Goal: Information Seeking & Learning: Learn about a topic

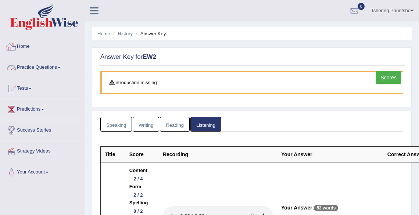
click at [35, 65] on link "Practice Questions" at bounding box center [42, 66] width 84 height 18
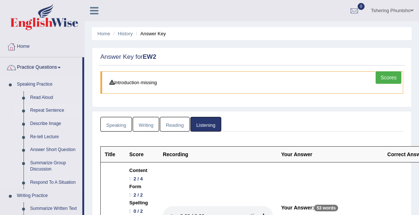
click at [39, 110] on link "Repeat Sentence" at bounding box center [54, 110] width 55 height 13
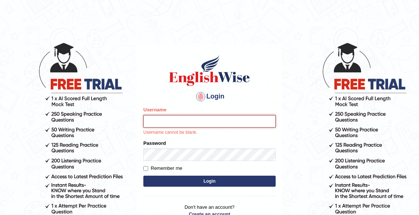
click at [166, 123] on input "Username" at bounding box center [209, 121] width 132 height 12
type input "Tshering_Phuntsho2025"
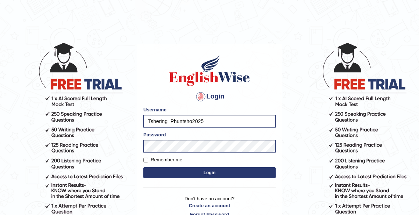
click at [214, 174] on button "Login" at bounding box center [209, 172] width 132 height 11
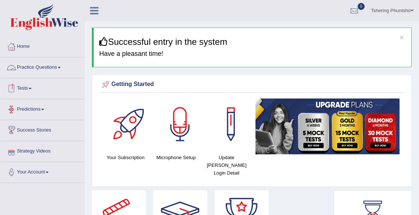
click at [45, 68] on link "Practice Questions" at bounding box center [42, 66] width 84 height 18
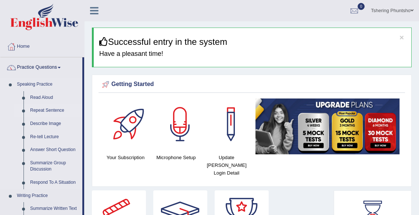
click at [37, 111] on link "Repeat Sentence" at bounding box center [54, 110] width 55 height 13
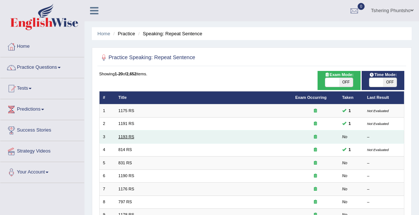
click at [127, 137] on link "1193 RS" at bounding box center [126, 136] width 16 height 4
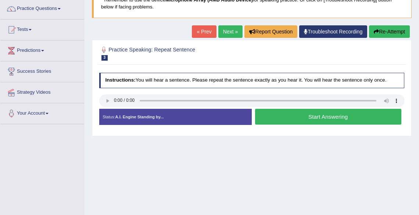
scroll to position [88, 0]
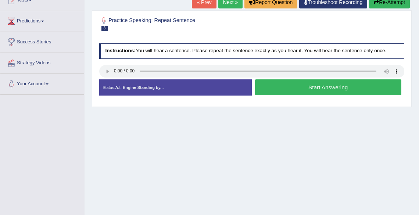
click at [297, 89] on button "Start Answering" at bounding box center [328, 87] width 146 height 16
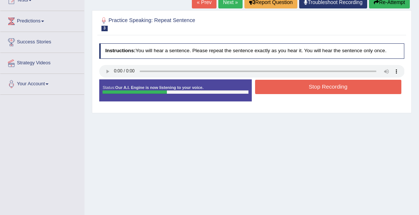
click at [323, 88] on button "Stop Recording" at bounding box center [328, 87] width 146 height 14
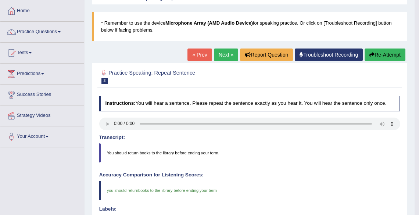
scroll to position [0, 0]
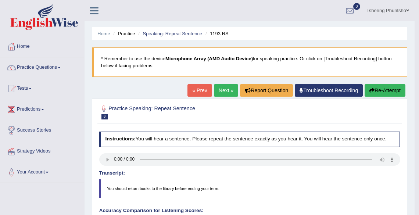
click at [223, 91] on link "Next »" at bounding box center [226, 90] width 24 height 12
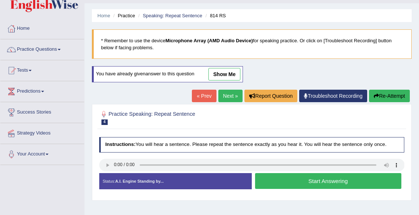
scroll to position [29, 0]
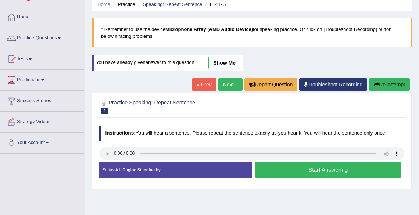
click at [310, 168] on button "Start Answering" at bounding box center [328, 170] width 146 height 16
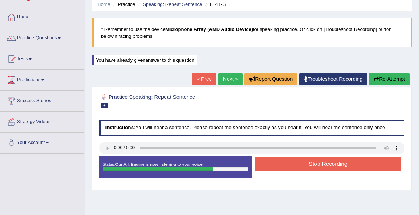
click at [311, 163] on button "Stop Recording" at bounding box center [328, 163] width 146 height 14
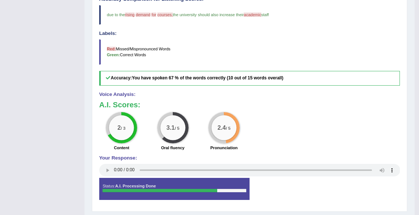
scroll to position [72, 0]
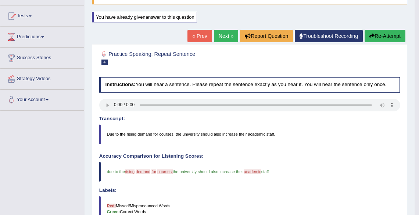
click at [223, 35] on link "Next »" at bounding box center [226, 36] width 24 height 12
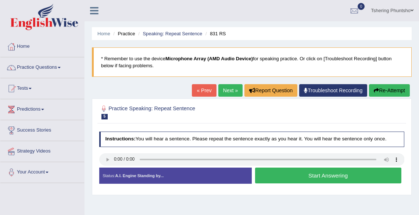
click at [306, 174] on button "Start Answering" at bounding box center [328, 175] width 146 height 16
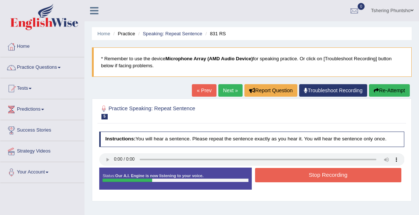
click at [305, 176] on button "Stop Recording" at bounding box center [328, 175] width 146 height 14
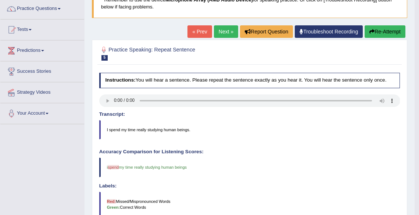
scroll to position [54, 0]
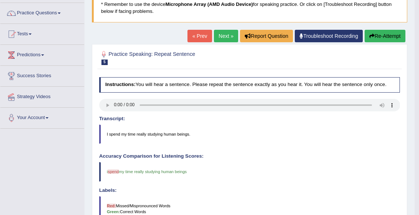
click at [227, 35] on link "Next »" at bounding box center [226, 36] width 24 height 12
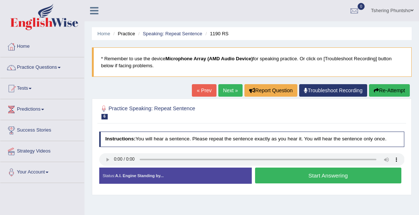
click at [320, 175] on button "Start Answering" at bounding box center [328, 175] width 146 height 16
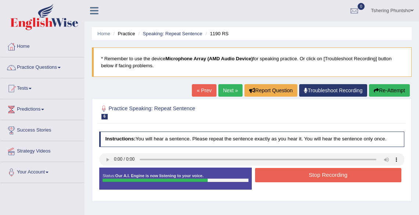
click at [319, 177] on button "Stop Recording" at bounding box center [328, 175] width 146 height 14
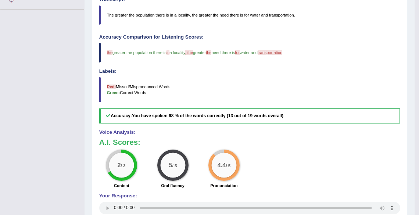
scroll to position [54, 0]
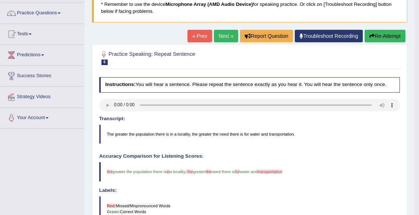
click at [225, 35] on link "Next »" at bounding box center [226, 36] width 24 height 12
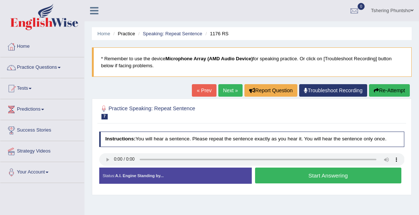
click at [313, 174] on button "Start Answering" at bounding box center [328, 175] width 146 height 16
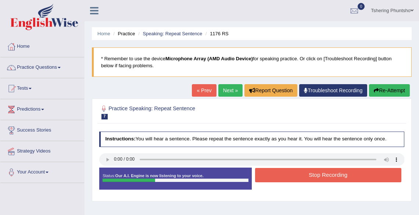
click at [311, 178] on button "Stop Recording" at bounding box center [328, 175] width 146 height 14
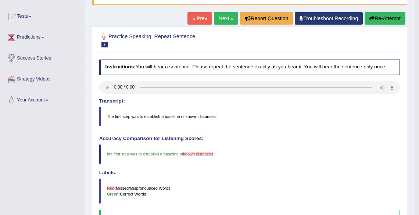
scroll to position [54, 0]
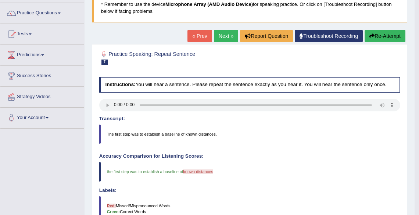
click at [224, 35] on link "Next »" at bounding box center [226, 36] width 24 height 12
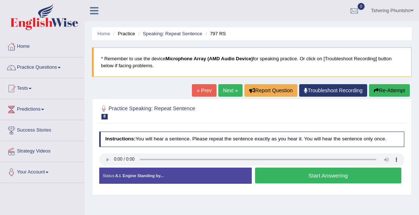
click at [317, 176] on button "Start Answering" at bounding box center [328, 175] width 146 height 16
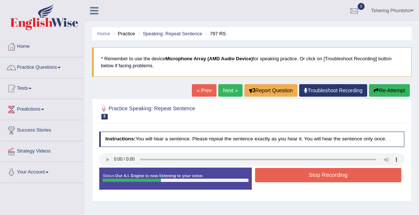
click at [317, 177] on button "Stop Recording" at bounding box center [328, 175] width 146 height 14
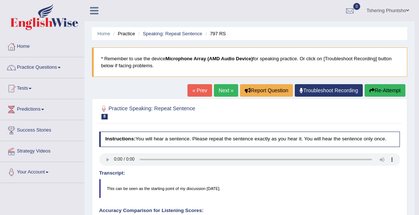
click at [226, 90] on link "Next »" at bounding box center [226, 90] width 24 height 12
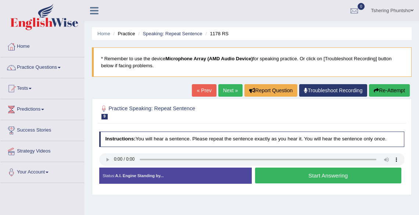
click button "Start Answering"
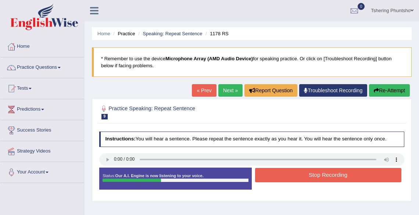
click button "Stop Recording"
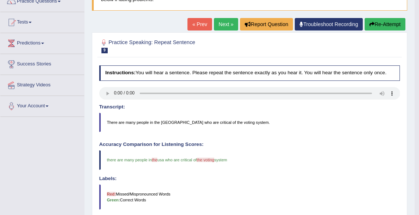
scroll to position [25, 0]
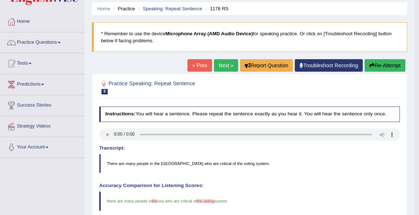
click link "Next »"
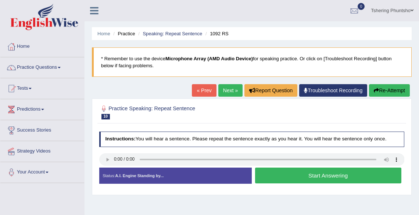
click at [311, 177] on button "Start Answering" at bounding box center [328, 175] width 146 height 16
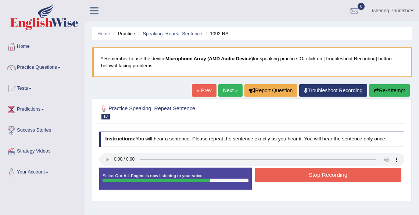
click at [314, 173] on button "Stop Recording" at bounding box center [328, 175] width 146 height 14
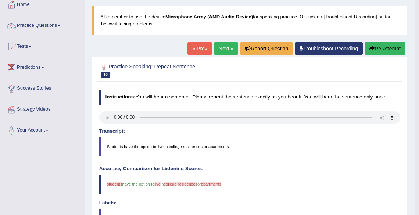
scroll to position [29, 0]
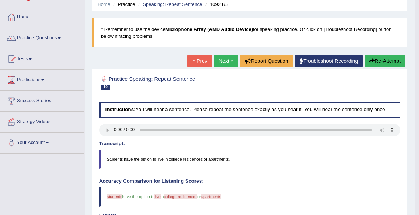
click at [222, 61] on link "Next »" at bounding box center [226, 61] width 24 height 12
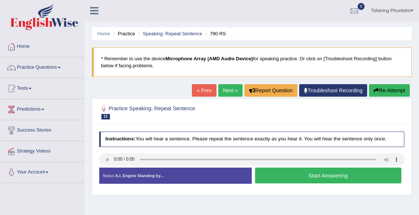
click at [313, 175] on button "Start Answering" at bounding box center [328, 175] width 146 height 16
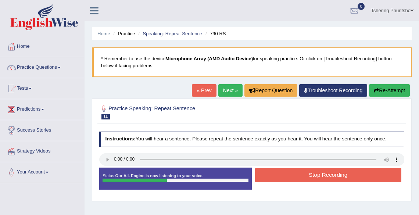
click at [315, 174] on button "Stop Recording" at bounding box center [328, 175] width 146 height 14
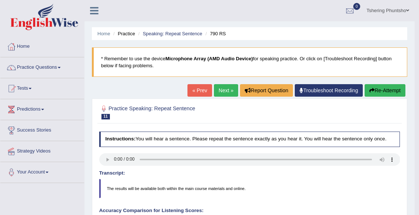
drag, startPoint x: 224, startPoint y: 91, endPoint x: 220, endPoint y: 93, distance: 3.8
click at [223, 91] on link "Next »" at bounding box center [226, 90] width 24 height 12
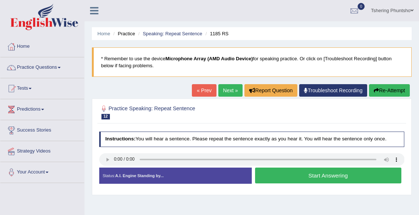
click at [313, 176] on button "Start Answering" at bounding box center [328, 175] width 146 height 16
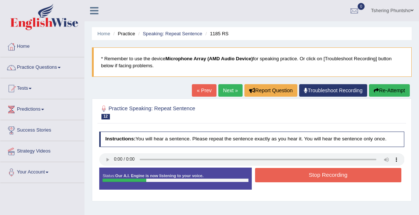
click at [309, 179] on button "Stop Recording" at bounding box center [328, 175] width 146 height 14
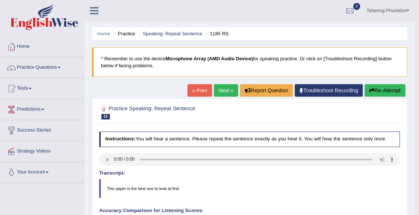
click at [221, 91] on link "Next »" at bounding box center [226, 90] width 24 height 12
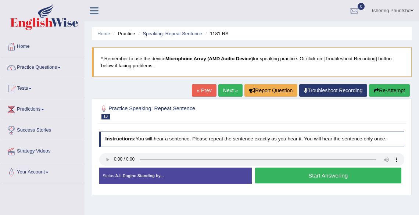
click at [304, 176] on button "Start Answering" at bounding box center [328, 175] width 146 height 16
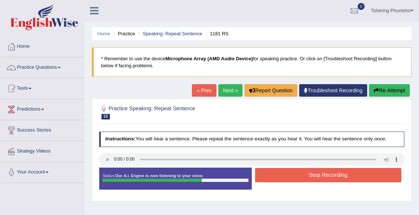
click at [313, 173] on button "Stop Recording" at bounding box center [328, 175] width 146 height 14
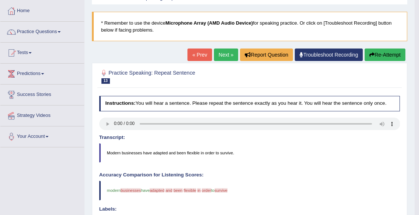
scroll to position [88, 0]
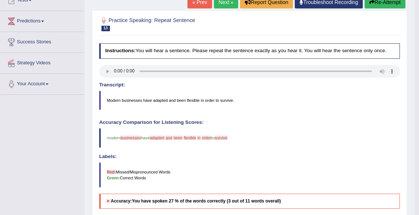
click at [225, 3] on link "Next »" at bounding box center [226, 2] width 24 height 12
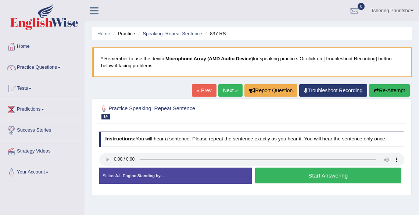
click at [314, 173] on button "Start Answering" at bounding box center [328, 175] width 146 height 16
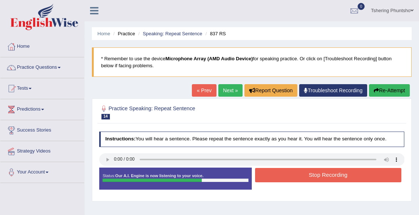
click at [317, 176] on button "Stop Recording" at bounding box center [328, 175] width 146 height 14
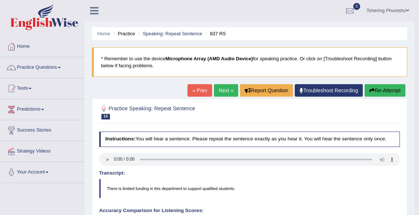
click at [220, 88] on link "Next »" at bounding box center [226, 90] width 24 height 12
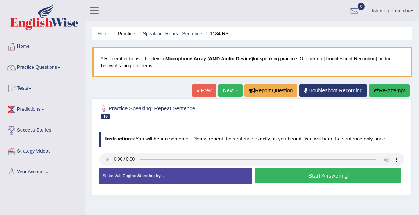
click at [310, 174] on button "Start Answering" at bounding box center [328, 175] width 146 height 16
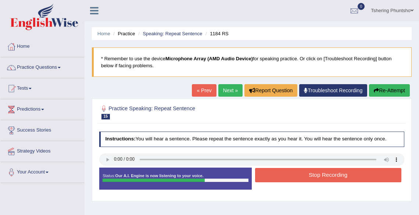
click at [308, 176] on button "Stop Recording" at bounding box center [328, 175] width 146 height 14
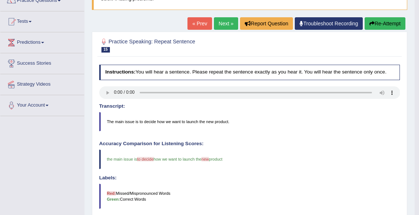
scroll to position [29, 0]
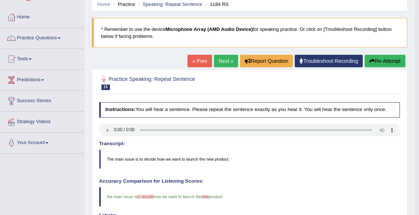
click at [225, 62] on link "Next »" at bounding box center [226, 61] width 24 height 12
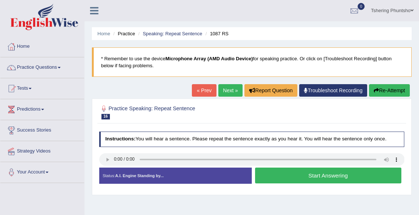
click at [314, 173] on button "Start Answering" at bounding box center [328, 175] width 146 height 16
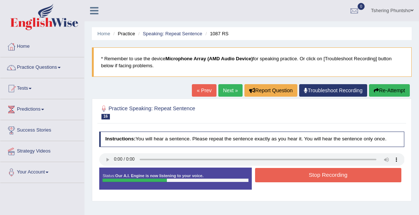
click at [315, 174] on button "Stop Recording" at bounding box center [328, 175] width 146 height 14
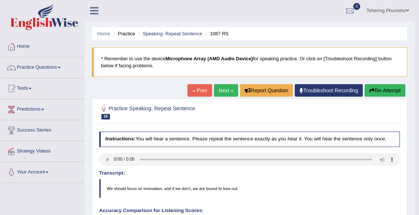
click at [220, 91] on link "Next »" at bounding box center [226, 90] width 24 height 12
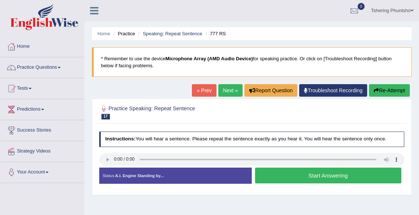
click at [303, 174] on button "Start Answering" at bounding box center [328, 175] width 146 height 16
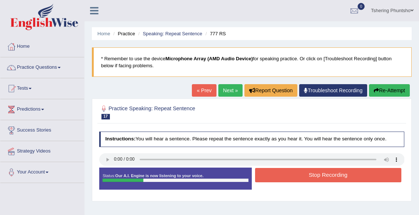
click at [303, 174] on button "Stop Recording" at bounding box center [328, 175] width 146 height 14
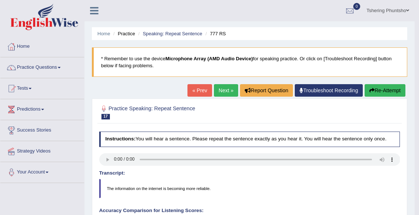
click at [225, 90] on link "Next »" at bounding box center [226, 90] width 24 height 12
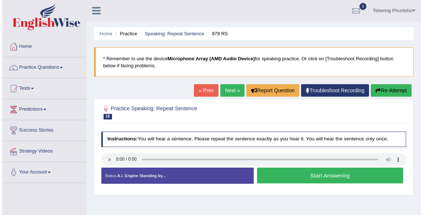
scroll to position [29, 0]
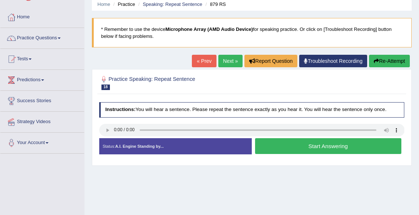
click at [308, 147] on button "Start Answering" at bounding box center [328, 146] width 146 height 16
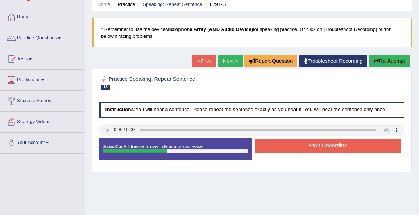
click at [313, 148] on button "Stop Recording" at bounding box center [328, 145] width 146 height 14
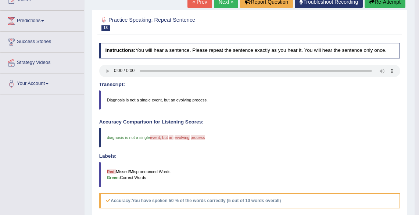
scroll to position [88, 0]
click at [227, 5] on link "Next »" at bounding box center [226, 2] width 24 height 12
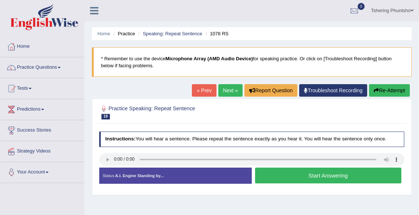
click at [330, 175] on button "Start Answering" at bounding box center [328, 175] width 146 height 16
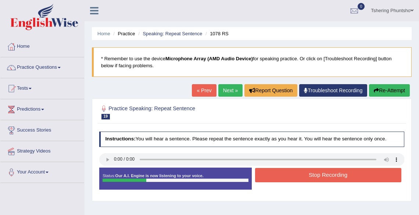
drag, startPoint x: 330, startPoint y: 175, endPoint x: 336, endPoint y: 175, distance: 5.5
click at [334, 176] on button "Stop Recording" at bounding box center [328, 175] width 146 height 14
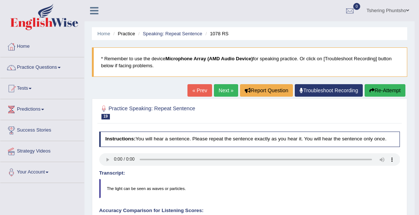
click at [219, 90] on link "Next »" at bounding box center [226, 90] width 24 height 12
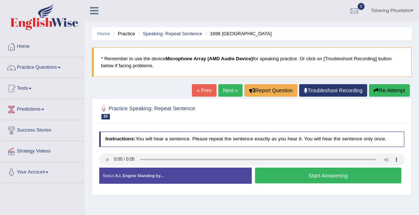
click at [327, 173] on button "Start Answering" at bounding box center [328, 175] width 146 height 16
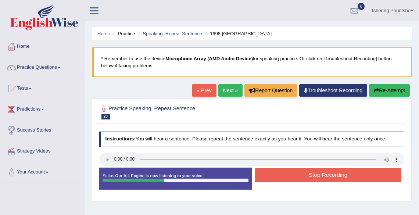
click at [241, 181] on div "Status: Our A.I. Engine is now listening to your voice. Start Answering Stop Re…" at bounding box center [251, 181] width 305 height 28
click at [321, 174] on button "Stop Recording" at bounding box center [328, 175] width 146 height 14
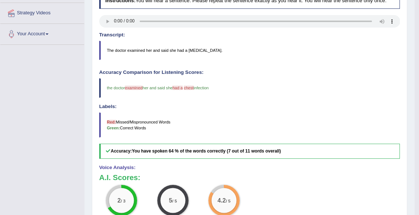
scroll to position [59, 0]
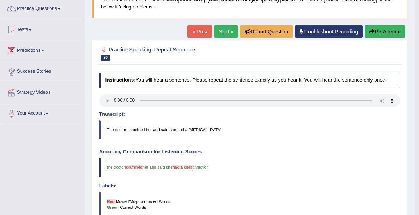
click at [222, 31] on link "Next »" at bounding box center [226, 31] width 24 height 12
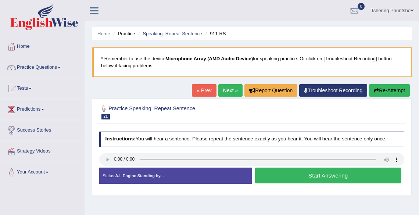
click at [315, 176] on button "Start Answering" at bounding box center [328, 175] width 146 height 16
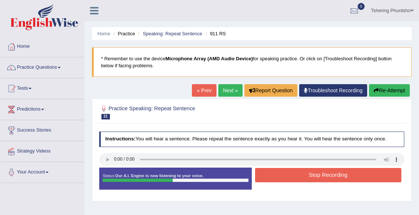
click at [314, 176] on button "Stop Recording" at bounding box center [328, 175] width 146 height 14
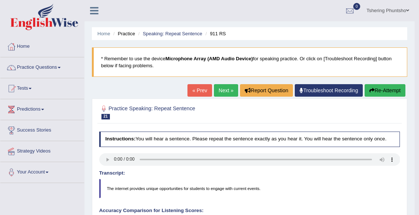
click at [216, 90] on link "Next »" at bounding box center [226, 90] width 24 height 12
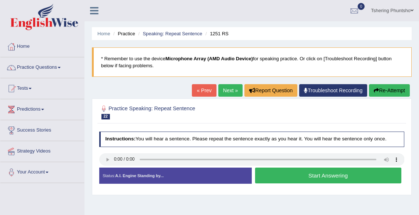
click at [314, 172] on button "Start Answering" at bounding box center [328, 175] width 146 height 16
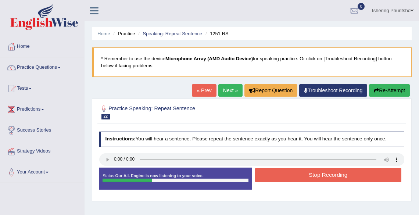
click at [313, 173] on button "Stop Recording" at bounding box center [328, 175] width 146 height 14
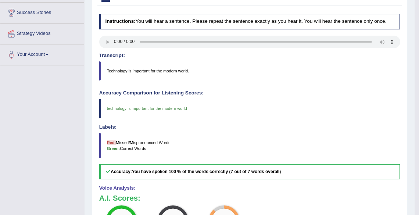
scroll to position [29, 0]
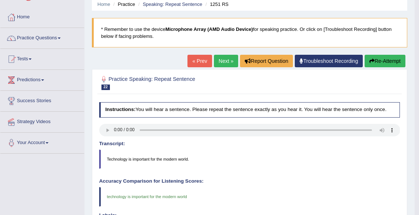
click at [223, 63] on link "Next »" at bounding box center [226, 61] width 24 height 12
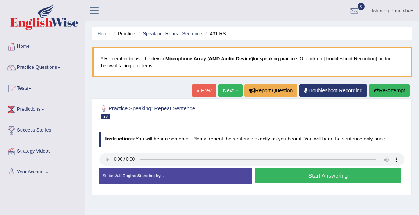
click at [320, 176] on button "Start Answering" at bounding box center [328, 175] width 146 height 16
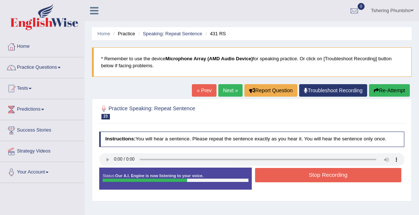
click at [320, 176] on button "Stop Recording" at bounding box center [328, 175] width 146 height 14
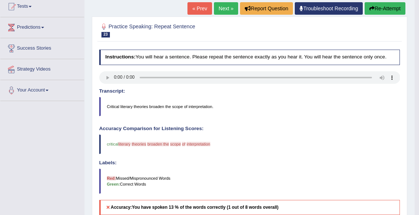
scroll to position [54, 0]
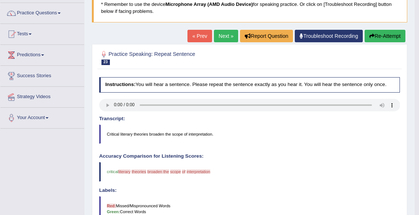
click at [219, 37] on link "Next »" at bounding box center [226, 36] width 24 height 12
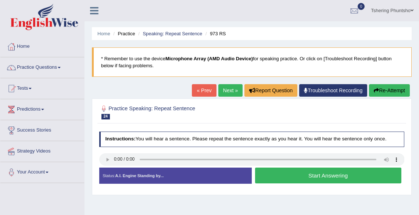
click at [315, 176] on button "Start Answering" at bounding box center [328, 175] width 146 height 16
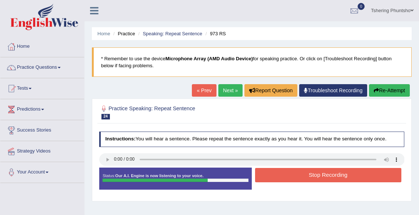
click at [315, 176] on button "Stop Recording" at bounding box center [328, 175] width 146 height 14
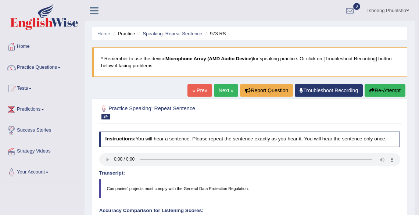
click at [222, 93] on link "Next »" at bounding box center [226, 90] width 24 height 12
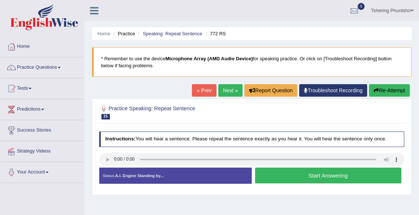
click at [293, 175] on button "Start Answering" at bounding box center [328, 175] width 146 height 16
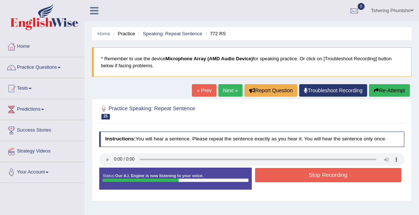
click at [289, 178] on button "Stop Recording" at bounding box center [328, 175] width 146 height 14
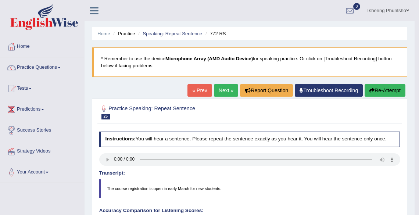
click at [219, 91] on link "Next »" at bounding box center [226, 90] width 24 height 12
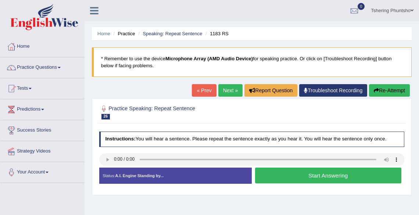
click at [302, 176] on button "Start Answering" at bounding box center [328, 175] width 146 height 16
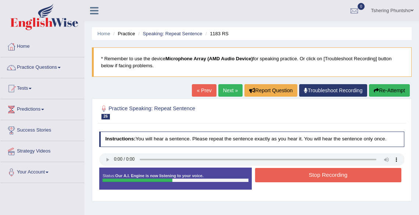
click at [301, 177] on button "Stop Recording" at bounding box center [328, 175] width 146 height 14
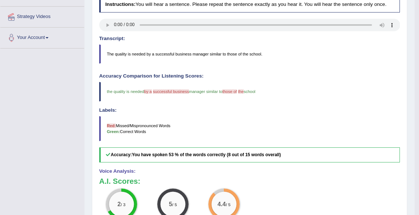
scroll to position [59, 0]
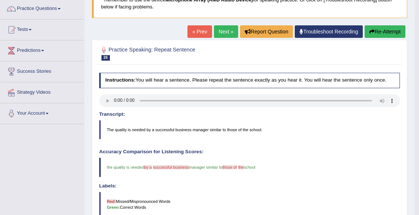
click at [222, 29] on link "Next »" at bounding box center [226, 31] width 24 height 12
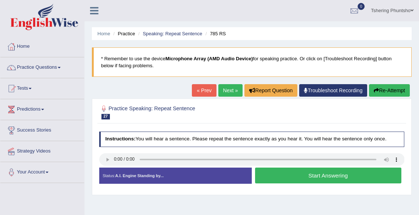
click at [309, 176] on button "Start Answering" at bounding box center [328, 175] width 146 height 16
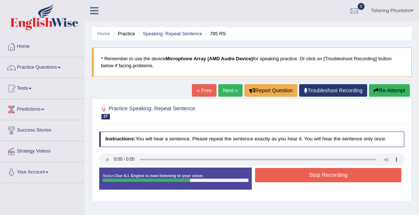
click at [313, 174] on button "Stop Recording" at bounding box center [328, 175] width 146 height 14
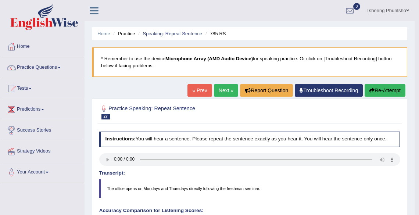
click at [223, 90] on link "Next »" at bounding box center [226, 90] width 24 height 12
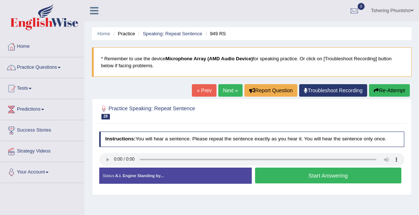
click at [317, 176] on button "Start Answering" at bounding box center [328, 175] width 146 height 16
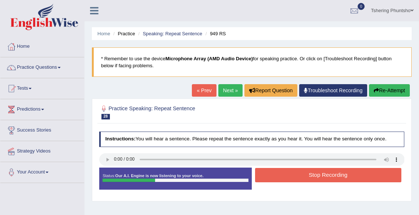
click at [326, 177] on button "Stop Recording" at bounding box center [328, 175] width 146 height 14
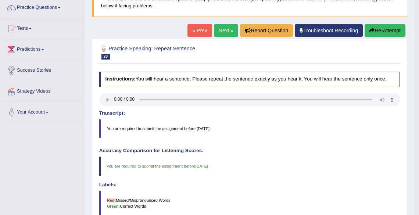
scroll to position [59, 0]
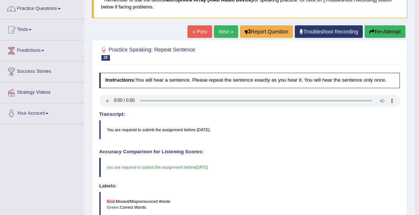
click at [229, 30] on link "Next »" at bounding box center [226, 31] width 24 height 12
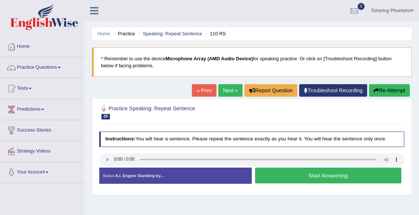
click at [307, 175] on button "Start Answering" at bounding box center [328, 175] width 146 height 16
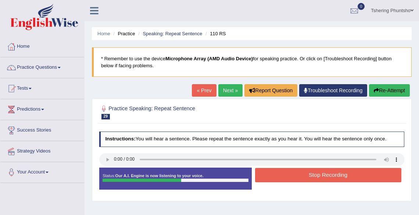
click at [313, 175] on button "Stop Recording" at bounding box center [328, 175] width 146 height 14
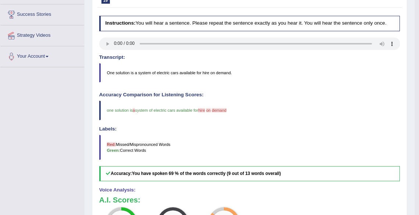
scroll to position [59, 0]
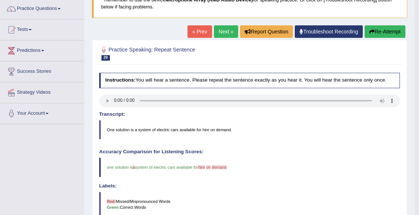
click at [227, 31] on link "Next »" at bounding box center [226, 31] width 24 height 12
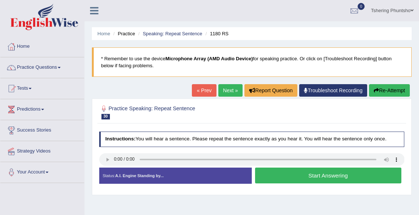
click at [315, 174] on button "Start Answering" at bounding box center [328, 175] width 146 height 16
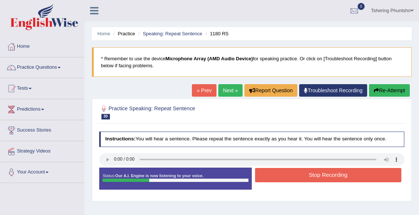
click at [315, 174] on button "Stop Recording" at bounding box center [328, 175] width 146 height 14
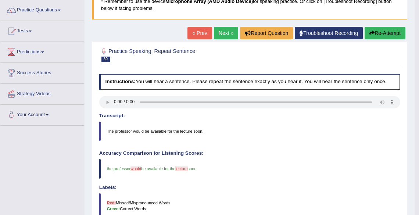
scroll to position [59, 0]
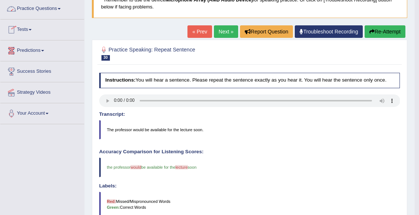
click at [54, 9] on link "Practice Questions" at bounding box center [42, 8] width 84 height 18
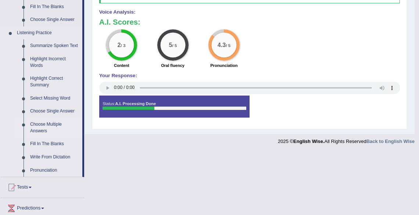
scroll to position [294, 0]
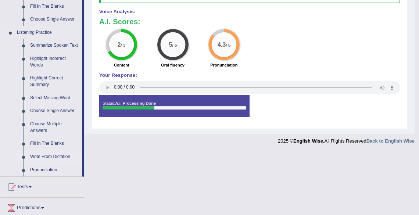
click at [36, 155] on link "Write From Dictation" at bounding box center [54, 156] width 55 height 13
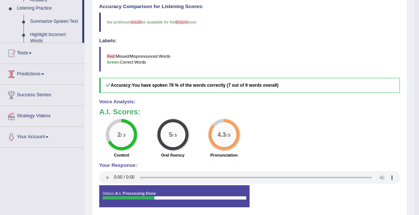
scroll to position [122, 0]
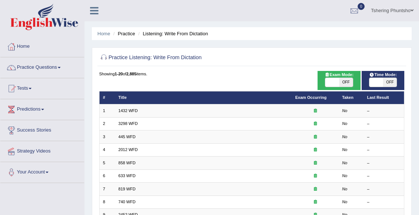
drag, startPoint x: 0, startPoint y: 0, endPoint x: 124, endPoint y: 112, distance: 166.9
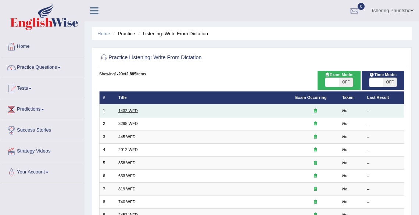
click at [124, 112] on link "1432 WFD" at bounding box center [127, 110] width 19 height 4
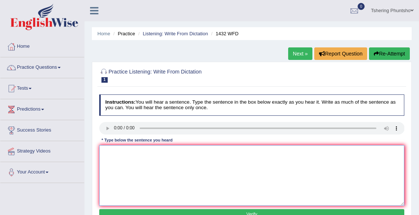
click at [112, 151] on textarea at bounding box center [251, 175] width 305 height 61
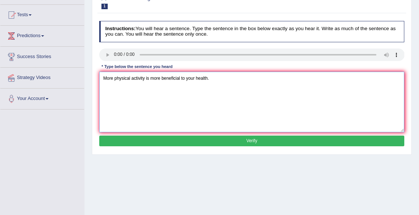
scroll to position [118, 0]
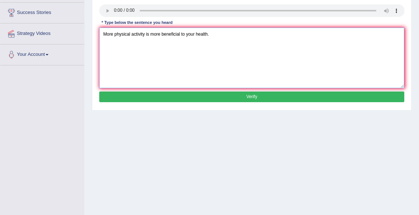
type textarea "More physical activity is more beneficial to your health."
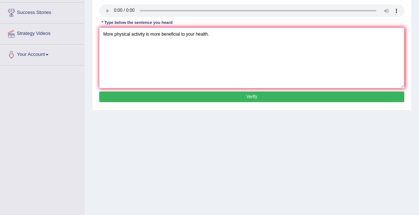
click at [249, 96] on button "Verify" at bounding box center [251, 96] width 305 height 11
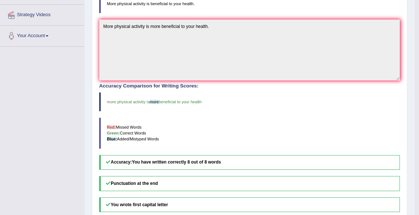
scroll to position [25, 0]
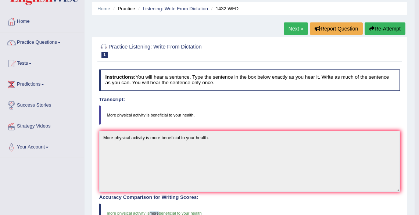
click at [296, 29] on link "Next »" at bounding box center [296, 28] width 24 height 12
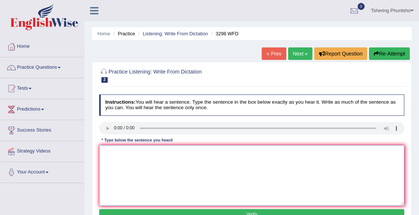
click at [117, 154] on textarea at bounding box center [251, 175] width 305 height 61
click at [133, 152] on textarea "Animal behaviur appear to be similar distinct to be that of humans." at bounding box center [251, 175] width 305 height 61
click at [152, 151] on textarea "Animal behaviour appear to be similar distinct to be that of humans." at bounding box center [251, 175] width 305 height 61
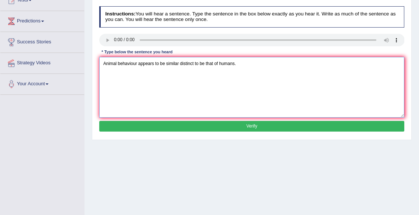
type textarea "Animal behaviour appears to be similar distinct to be that of humans."
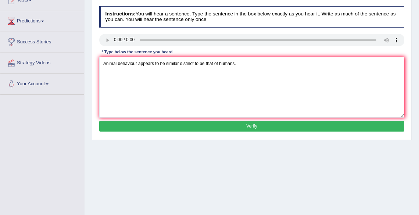
click at [251, 128] on button "Verify" at bounding box center [251, 126] width 305 height 11
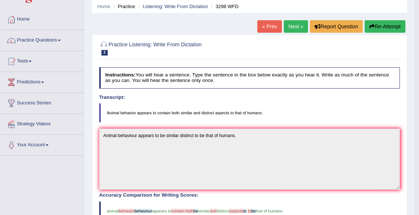
scroll to position [0, 0]
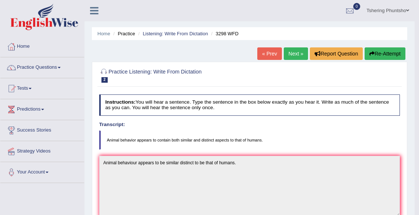
click at [291, 54] on link "Next »" at bounding box center [296, 53] width 24 height 12
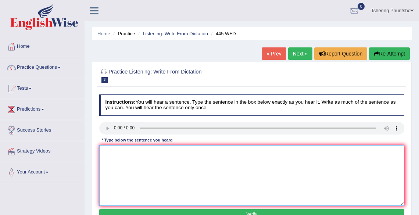
click at [114, 151] on textarea at bounding box center [251, 175] width 305 height 61
type textarea "The American astronomers made an space to land on mars."
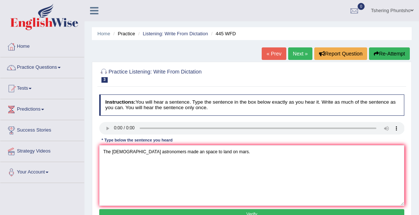
click at [250, 211] on button "Verify" at bounding box center [251, 214] width 305 height 11
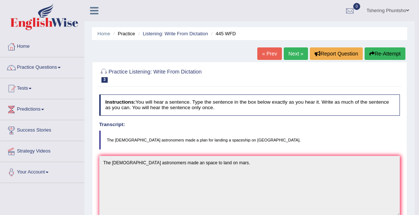
click at [294, 54] on link "Next »" at bounding box center [296, 53] width 24 height 12
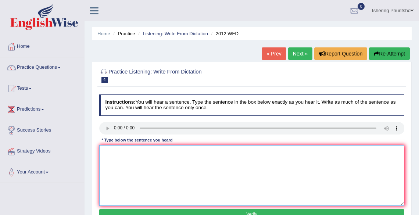
click at [111, 152] on textarea at bounding box center [251, 175] width 305 height 61
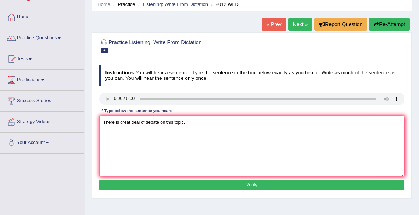
type textarea "There is great deal of debate on this topic."
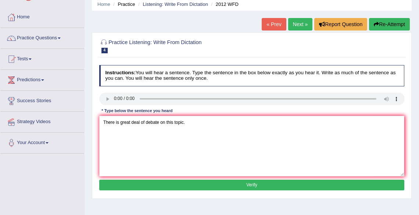
click at [232, 184] on button "Verify" at bounding box center [251, 185] width 305 height 11
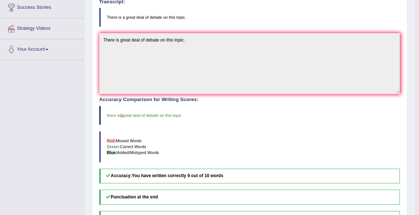
scroll to position [0, 0]
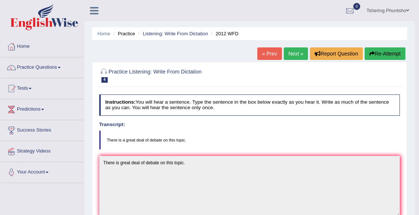
click at [293, 54] on link "Next »" at bounding box center [296, 53] width 24 height 12
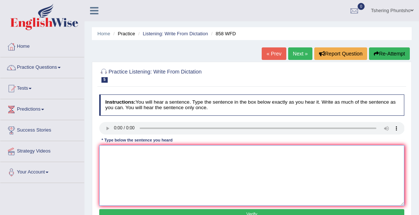
click at [112, 151] on textarea at bounding box center [251, 175] width 305 height 61
click at [113, 154] on textarea at bounding box center [251, 175] width 305 height 61
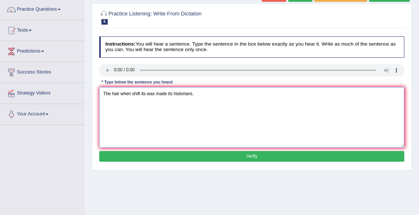
scroll to position [59, 0]
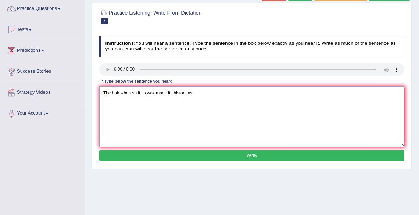
type textarea "The hair when shift its wax made its historians."
click at [238, 154] on button "Verify" at bounding box center [251, 155] width 305 height 11
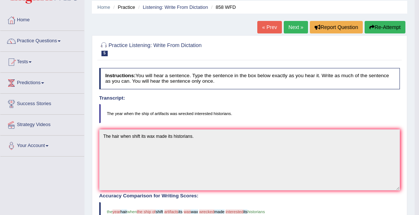
scroll to position [0, 0]
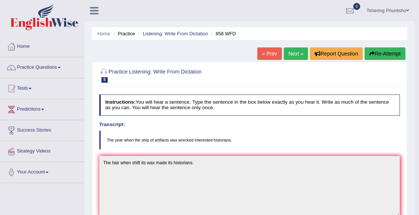
click at [295, 55] on link "Next »" at bounding box center [296, 53] width 24 height 12
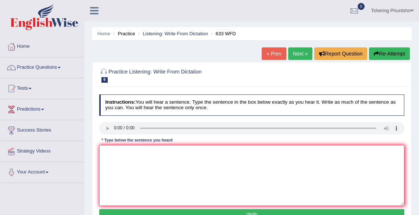
click at [106, 153] on textarea at bounding box center [251, 175] width 305 height 61
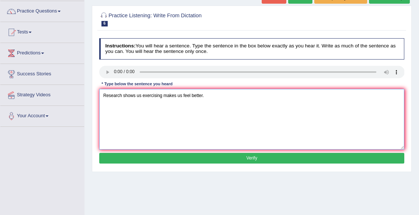
scroll to position [59, 0]
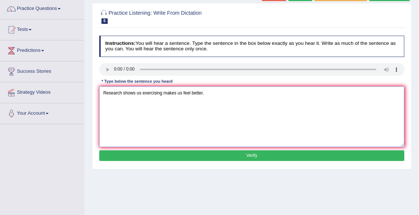
type textarea "Research shows us exercising makes us feel better."
click at [239, 156] on button "Verify" at bounding box center [251, 155] width 305 height 11
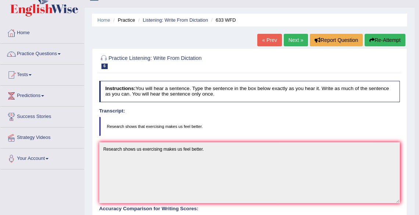
scroll to position [0, 0]
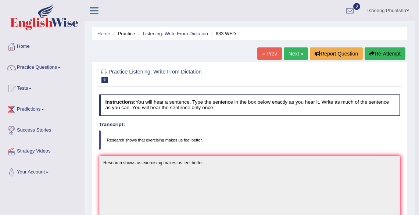
click at [296, 54] on link "Next »" at bounding box center [296, 53] width 24 height 12
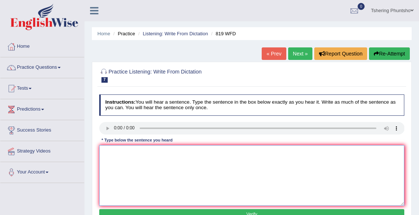
click at [112, 152] on textarea at bounding box center [251, 175] width 305 height 61
click at [165, 152] on textarea "Plants are able to grow continueally througout their lives." at bounding box center [251, 175] width 305 height 61
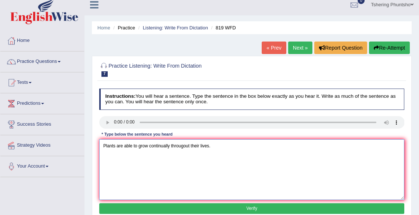
scroll to position [59, 0]
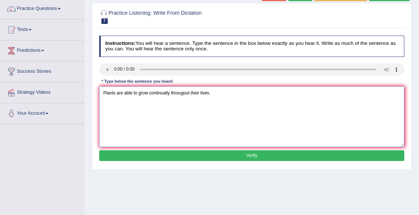
type textarea "Plants are able to grow continually througout their lives."
click at [251, 156] on button "Verify" at bounding box center [251, 155] width 305 height 11
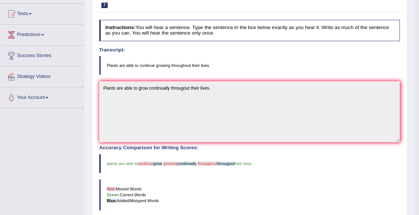
scroll to position [25, 0]
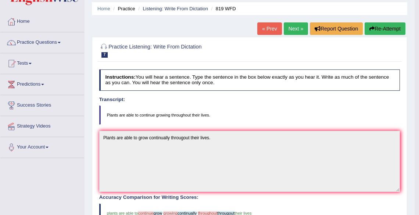
click at [293, 30] on link "Next »" at bounding box center [296, 28] width 24 height 12
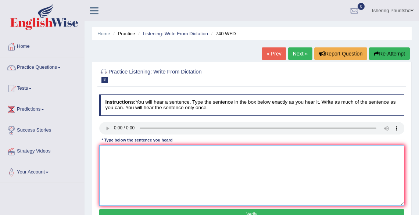
click at [111, 151] on textarea at bounding box center [251, 175] width 305 height 61
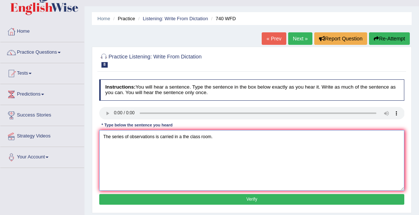
scroll to position [29, 0]
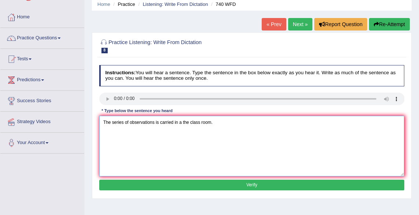
type textarea "The series of observations is carried in a the class room."
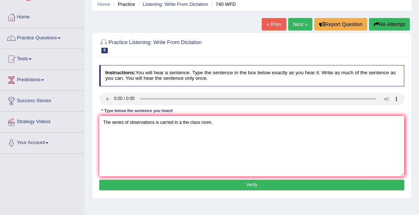
click at [230, 185] on button "Verify" at bounding box center [251, 185] width 305 height 11
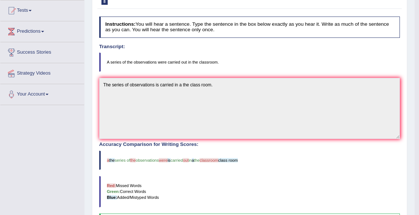
scroll to position [0, 0]
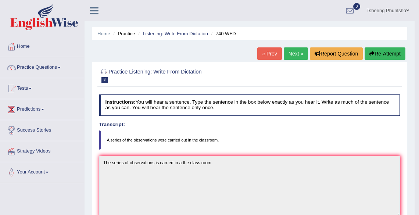
click at [294, 51] on link "Next »" at bounding box center [296, 53] width 24 height 12
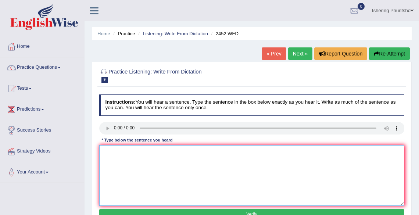
click at [107, 149] on textarea at bounding box center [251, 175] width 305 height 61
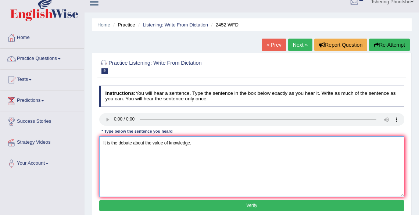
scroll to position [59, 0]
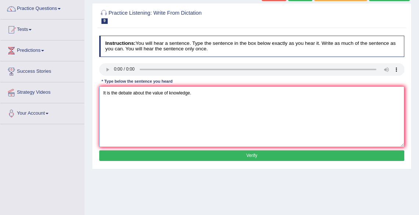
type textarea "It is the debate about the value of knowledge."
click at [199, 155] on button "Verify" at bounding box center [251, 155] width 305 height 11
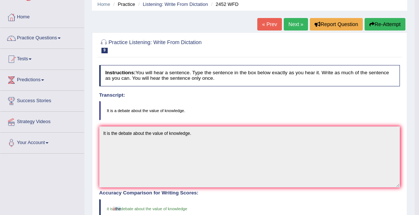
scroll to position [29, 0]
click at [292, 24] on link "Next »" at bounding box center [296, 24] width 24 height 12
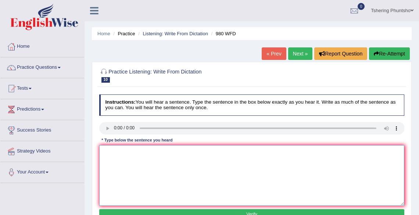
click at [111, 152] on textarea at bounding box center [251, 175] width 305 height 61
click at [167, 154] on textarea "Your ideas are discussed dicuss, debated in the siminars tutorial." at bounding box center [251, 175] width 305 height 61
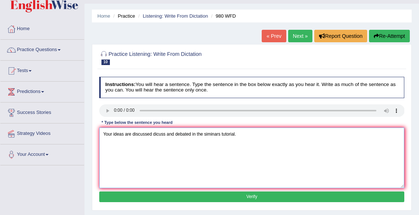
scroll to position [59, 0]
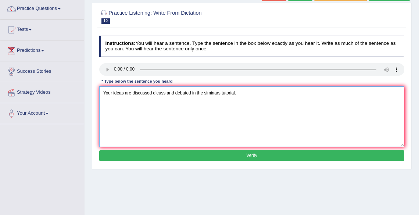
type textarea "Your ideas are discussed dicuss and debated in the siminars tutorial."
click at [228, 156] on button "Verify" at bounding box center [251, 155] width 305 height 11
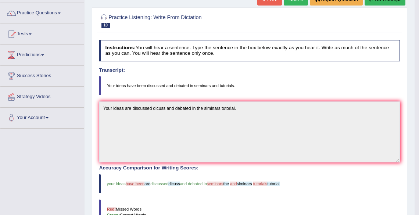
scroll to position [0, 0]
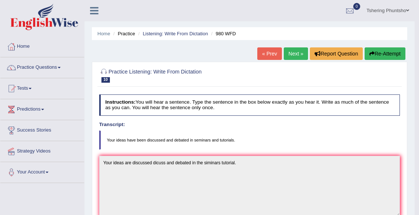
click at [292, 54] on link "Next »" at bounding box center [296, 53] width 24 height 12
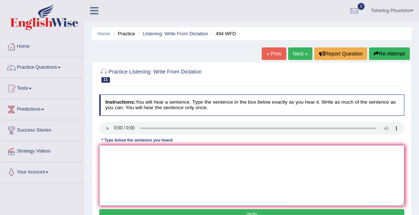
click at [111, 152] on textarea at bounding box center [251, 175] width 305 height 61
click at [146, 152] on textarea "The vocabulary that in a pecular is called journal." at bounding box center [251, 175] width 305 height 61
click at [159, 153] on textarea "The vocabulary that is in a pecular is called journal." at bounding box center [251, 175] width 305 height 61
click at [155, 151] on textarea "The vocabulary that is in a picular is called journal." at bounding box center [251, 175] width 305 height 61
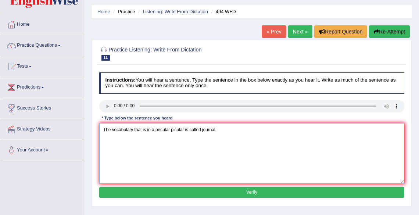
scroll to position [59, 0]
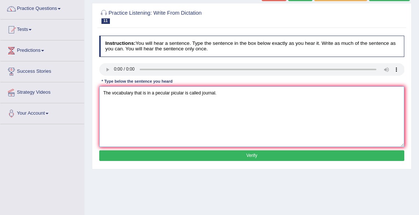
type textarea "The vocabulary that is in a pecular picular is called journal."
click at [247, 154] on button "Verify" at bounding box center [251, 155] width 305 height 11
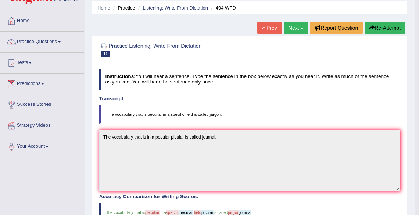
scroll to position [0, 0]
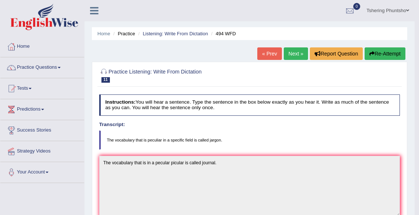
click at [295, 54] on link "Next »" at bounding box center [296, 53] width 24 height 12
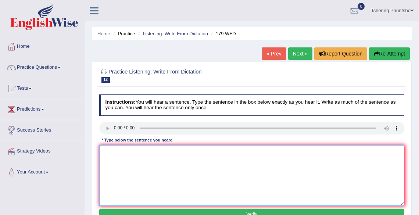
click at [108, 150] on textarea at bounding box center [251, 175] width 305 height 61
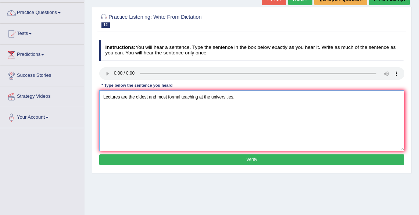
scroll to position [59, 0]
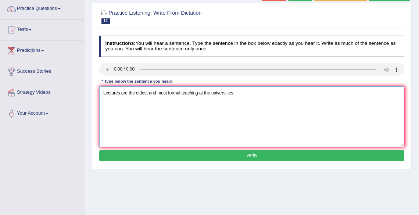
type textarea "Lectures are the oldest and most formal teaching at the universities."
click at [231, 156] on button "Verify" at bounding box center [251, 155] width 305 height 11
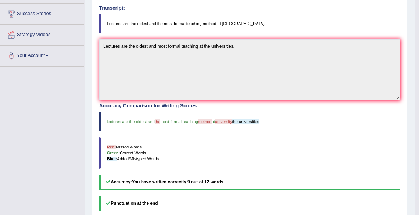
scroll to position [0, 0]
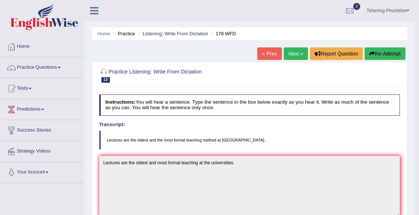
click at [294, 53] on link "Next »" at bounding box center [296, 53] width 24 height 12
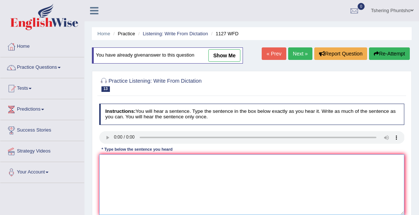
click at [112, 162] on textarea at bounding box center [251, 184] width 305 height 61
click at [155, 163] on textarea "A unviversity degree is the qualification that" at bounding box center [251, 184] width 305 height 61
click at [206, 160] on textarea "A unviversity degree is the minimum qualification that" at bounding box center [251, 184] width 305 height 61
click at [119, 160] on textarea "A unviversity degree is the minimum qualification that required to enter" at bounding box center [251, 184] width 305 height 61
click at [240, 161] on textarea "A university degree is the minimum qualification that required to enter" at bounding box center [251, 184] width 305 height 61
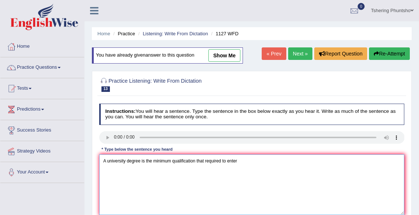
click at [318, 197] on textarea "A university degree is the minimum qualification that required to enter" at bounding box center [251, 184] width 305 height 61
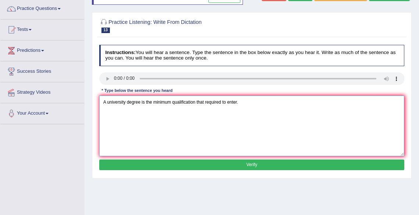
type textarea "A university degree is the minimum qualification that required to enter."
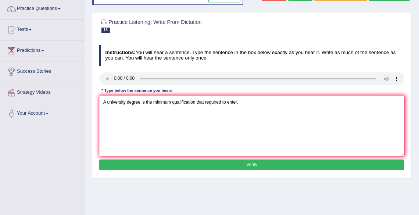
click at [245, 163] on button "Verify" at bounding box center [251, 164] width 305 height 11
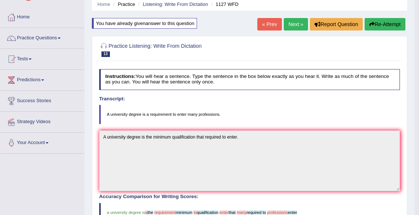
scroll to position [29, 0]
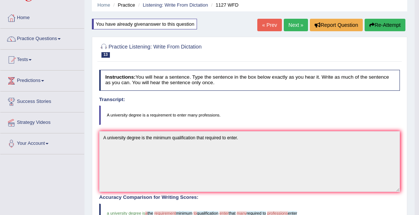
click at [289, 24] on link "Next »" at bounding box center [296, 25] width 24 height 12
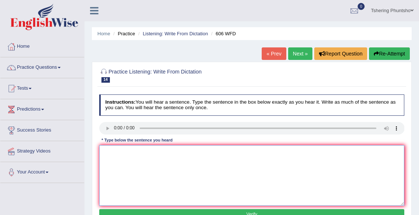
click at [111, 152] on textarea at bounding box center [251, 175] width 305 height 61
click at [168, 153] on textarea "Students can learn language and" at bounding box center [251, 175] width 305 height 61
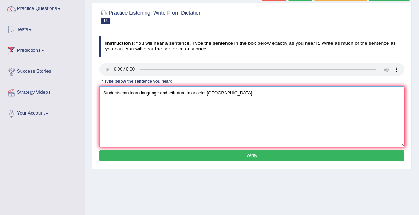
type textarea "Students can learn language and letirature in anceint greece."
click at [231, 155] on button "Verify" at bounding box center [251, 155] width 305 height 11
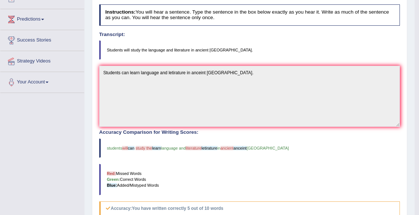
scroll to position [0, 0]
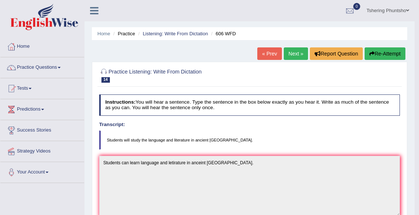
click at [292, 54] on link "Next »" at bounding box center [296, 53] width 24 height 12
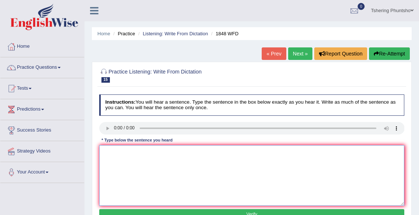
click at [109, 152] on textarea at bounding box center [251, 175] width 305 height 61
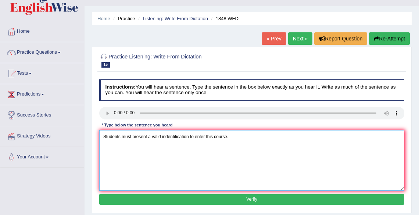
scroll to position [29, 0]
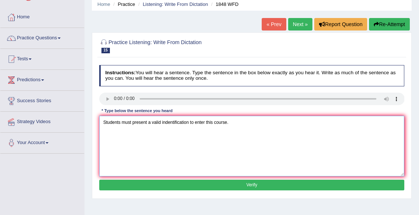
type textarea "Students must present a valid indentification to enter this course."
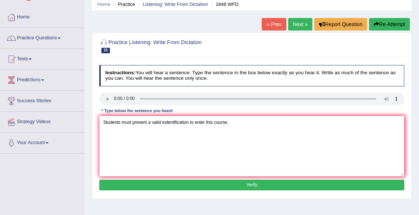
click at [228, 186] on button "Verify" at bounding box center [251, 185] width 305 height 11
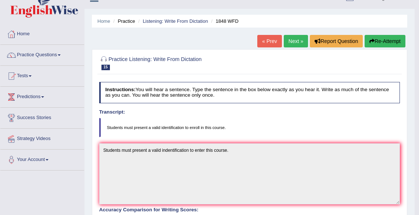
scroll to position [0, 0]
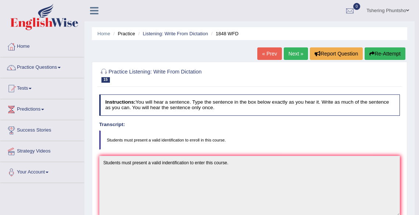
click at [289, 54] on link "Next »" at bounding box center [296, 53] width 24 height 12
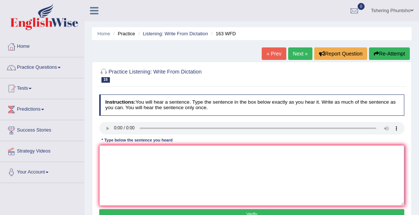
click at [112, 149] on textarea at bounding box center [251, 175] width 305 height 61
click at [186, 151] on textarea "A number of assignment can be submitted to the conference conferences." at bounding box center [251, 175] width 305 height 61
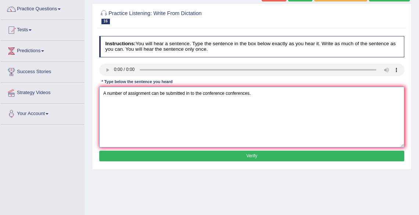
scroll to position [59, 0]
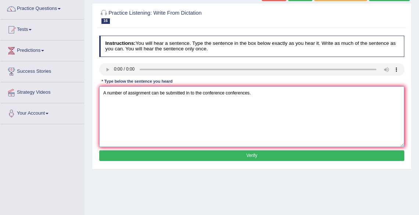
type textarea "A number of assignment can be submitted in to the conference conferences."
click at [240, 155] on button "Verify" at bounding box center [251, 155] width 305 height 11
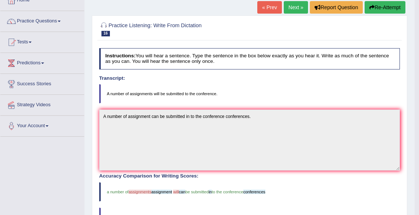
scroll to position [0, 0]
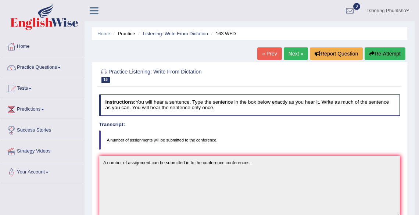
click at [291, 53] on link "Next »" at bounding box center [296, 53] width 24 height 12
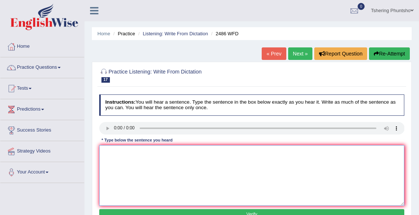
click at [115, 156] on textarea at bounding box center [251, 175] width 305 height 61
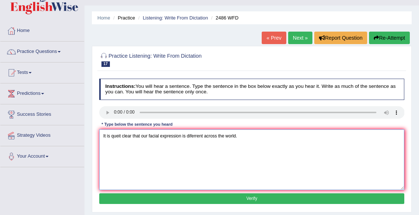
scroll to position [29, 0]
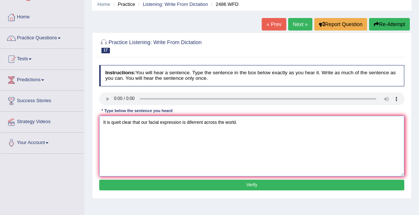
click at [181, 122] on textarea "It is queit clear that our facial expression is diferrent across the world." at bounding box center [251, 146] width 305 height 61
click at [230, 123] on textarea "It is queit clear that our facial expression expressions is diferrent across th…" at bounding box center [251, 146] width 305 height 61
type textarea "It is queit clear that our facial expression expressions is diferrent from acro…"
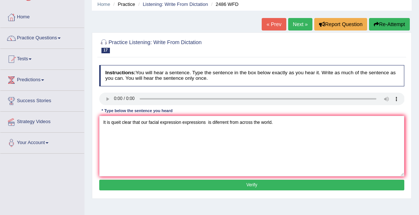
click at [248, 183] on button "Verify" at bounding box center [251, 185] width 305 height 11
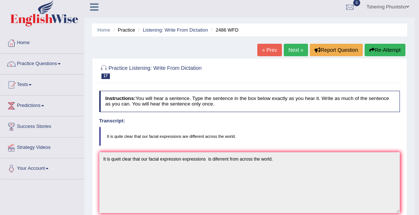
scroll to position [0, 0]
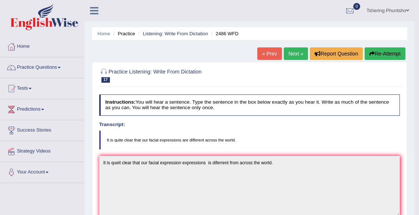
click at [291, 55] on link "Next »" at bounding box center [296, 53] width 24 height 12
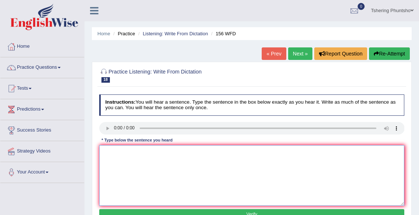
click at [108, 147] on textarea at bounding box center [251, 175] width 305 height 61
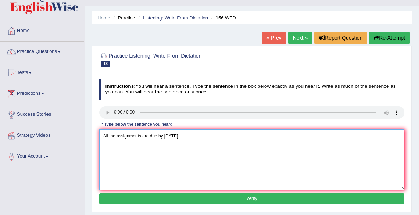
scroll to position [29, 0]
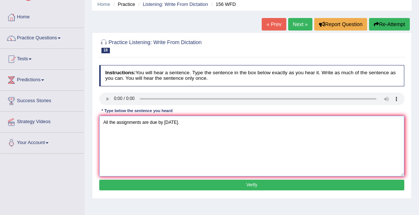
type textarea "All the assignments are due by tomorrow."
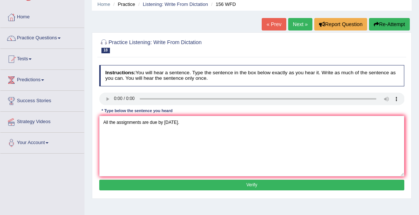
click at [249, 186] on button "Verify" at bounding box center [251, 185] width 305 height 11
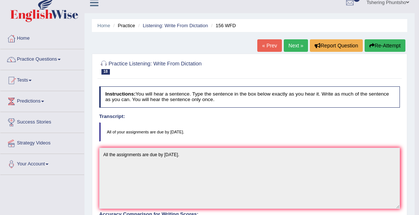
scroll to position [0, 0]
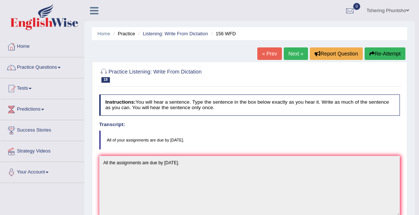
click at [289, 55] on link "Next »" at bounding box center [296, 53] width 24 height 12
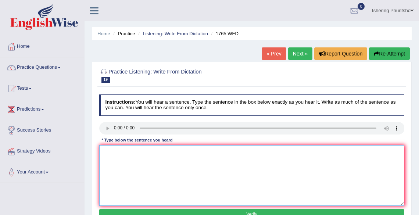
click at [114, 150] on textarea at bounding box center [251, 175] width 305 height 61
click at [144, 153] on textarea "Application forms for accomodations must be in advace before the two months." at bounding box center [251, 175] width 305 height 61
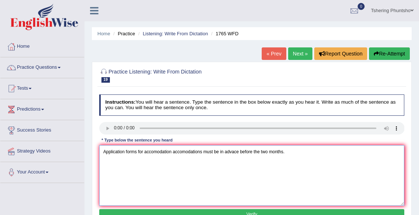
click at [224, 151] on textarea "Application forms for accomodation accomodations must be in advace before the t…" at bounding box center [251, 175] width 305 height 61
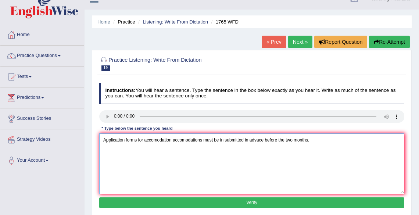
scroll to position [29, 0]
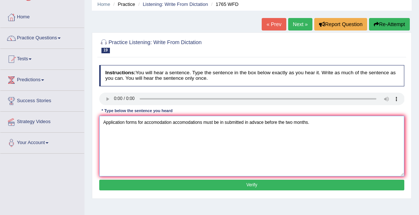
type textarea "Application forms for accomodation accomodations must be in submitted in advace…"
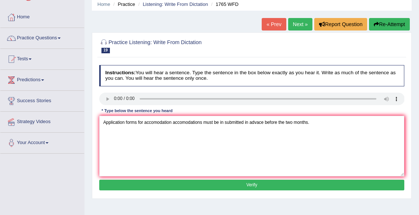
click at [249, 185] on button "Verify" at bounding box center [251, 185] width 305 height 11
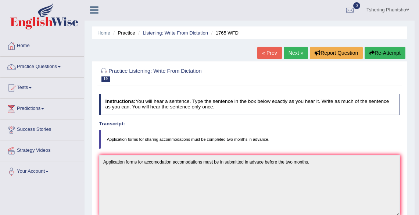
scroll to position [0, 0]
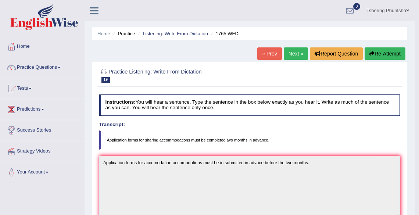
click at [292, 55] on link "Next »" at bounding box center [296, 53] width 24 height 12
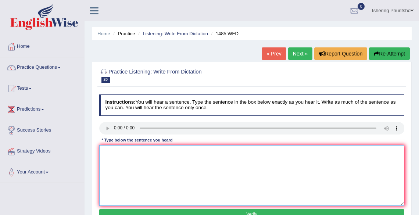
click at [112, 154] on textarea at bounding box center [251, 175] width 305 height 61
click at [115, 154] on textarea at bounding box center [251, 175] width 305 height 61
click at [104, 154] on textarea "course works gives students to explore the" at bounding box center [251, 175] width 305 height 61
click at [159, 153] on textarea "Course works gives students to explore the" at bounding box center [251, 175] width 305 height 61
click at [206, 151] on textarea "Course works gives students chances to explore the" at bounding box center [251, 175] width 305 height 61
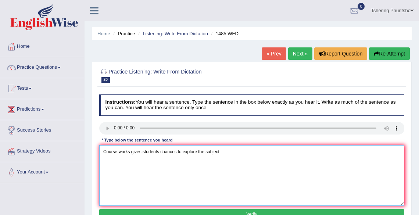
click at [160, 153] on textarea "Course works gives students chances to explore the subject" at bounding box center [251, 175] width 305 height 61
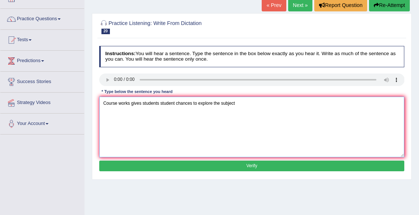
scroll to position [59, 0]
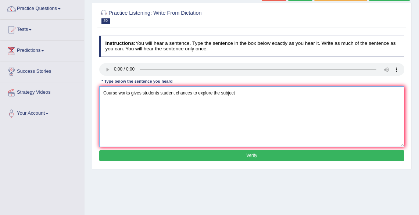
drag, startPoint x: 220, startPoint y: 93, endPoint x: 233, endPoint y: 100, distance: 14.5
click at [220, 93] on textarea "Course works gives students student chances to explore the subject" at bounding box center [251, 116] width 305 height 61
type textarea "Course works gives students student chances to explore the thoughroughly subject"
click at [253, 156] on button "Verify" at bounding box center [251, 155] width 305 height 11
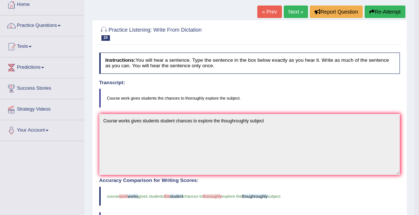
scroll to position [0, 0]
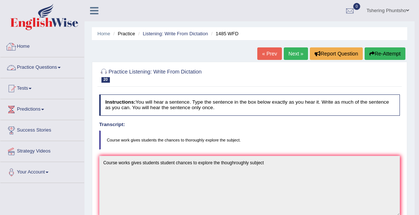
click at [20, 47] on link "Home" at bounding box center [42, 45] width 84 height 18
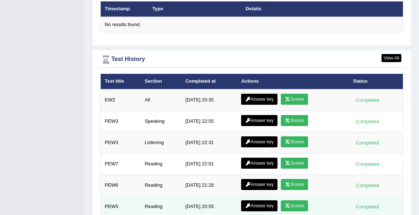
scroll to position [1012, 0]
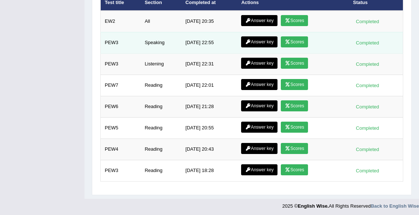
click at [261, 43] on link "Answer key" at bounding box center [259, 41] width 36 height 11
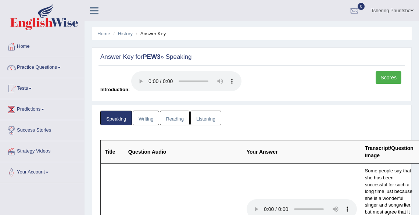
click at [384, 10] on link "Tshering Phuntsho" at bounding box center [392, 9] width 54 height 19
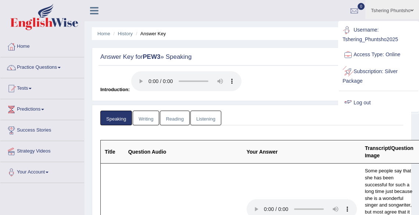
click at [355, 101] on link "Log out" at bounding box center [378, 102] width 79 height 17
